Goal: Information Seeking & Learning: Check status

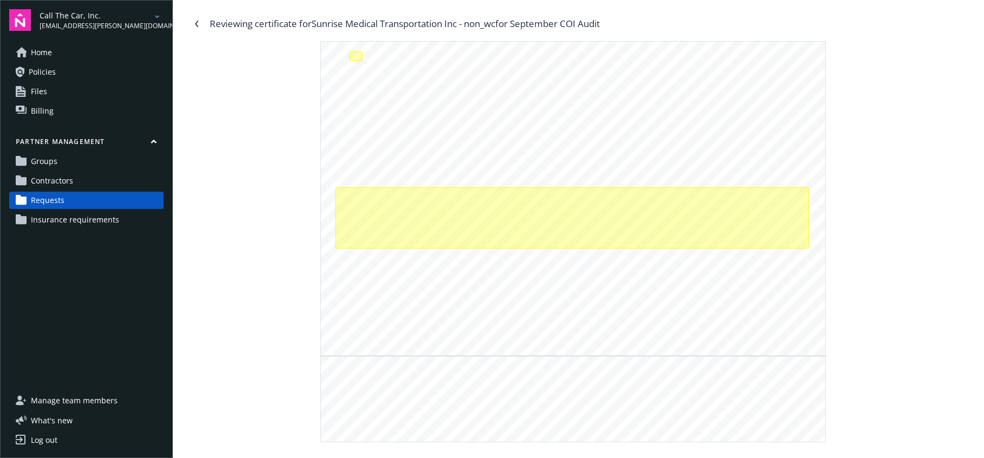
scroll to position [341, 0]
